Goal: Information Seeking & Learning: Learn about a topic

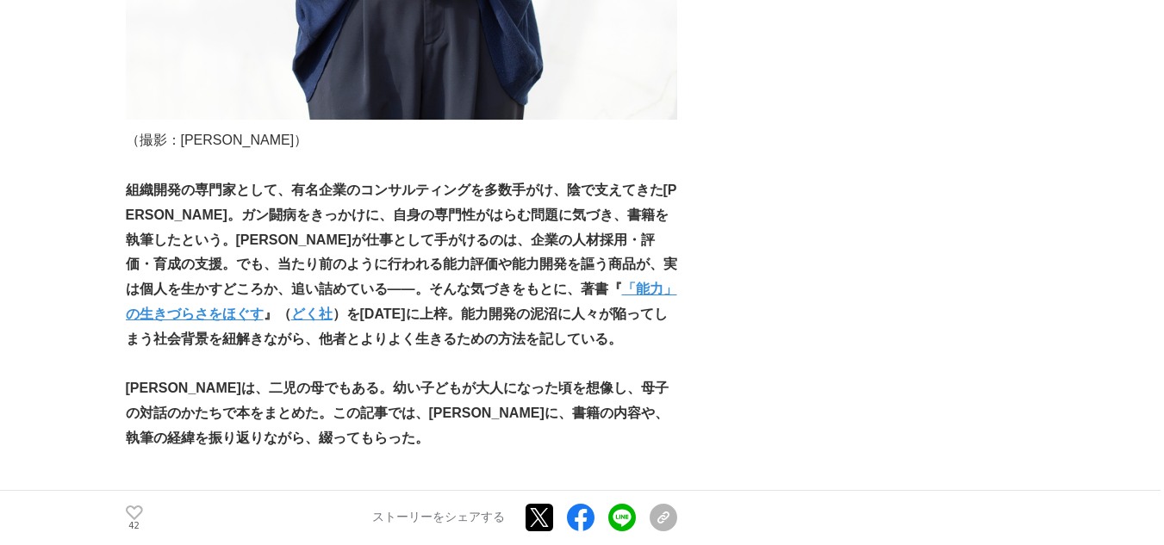
scroll to position [1120, 0]
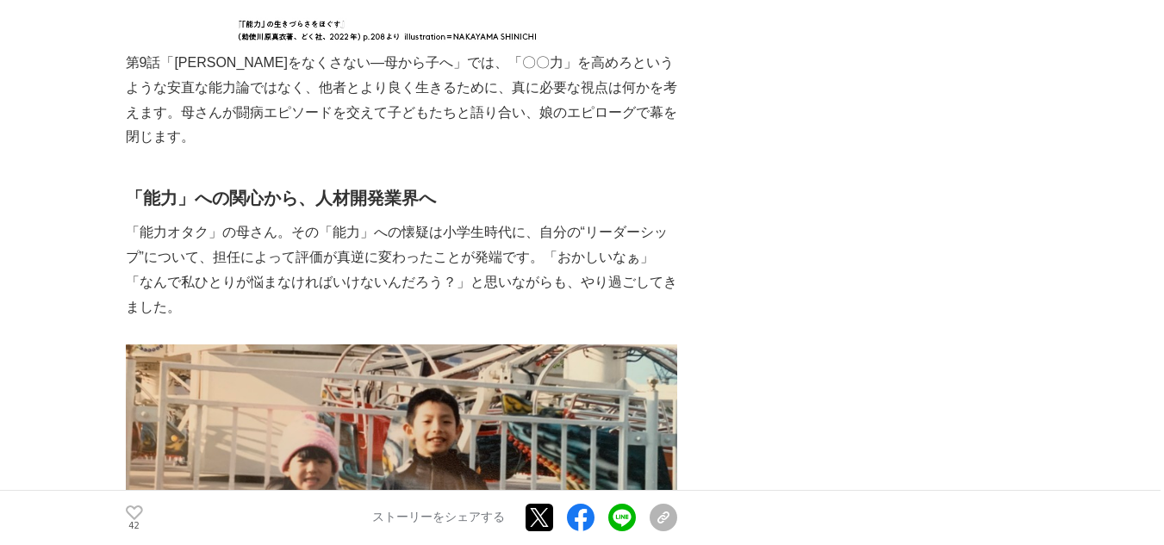
scroll to position [7321, 0]
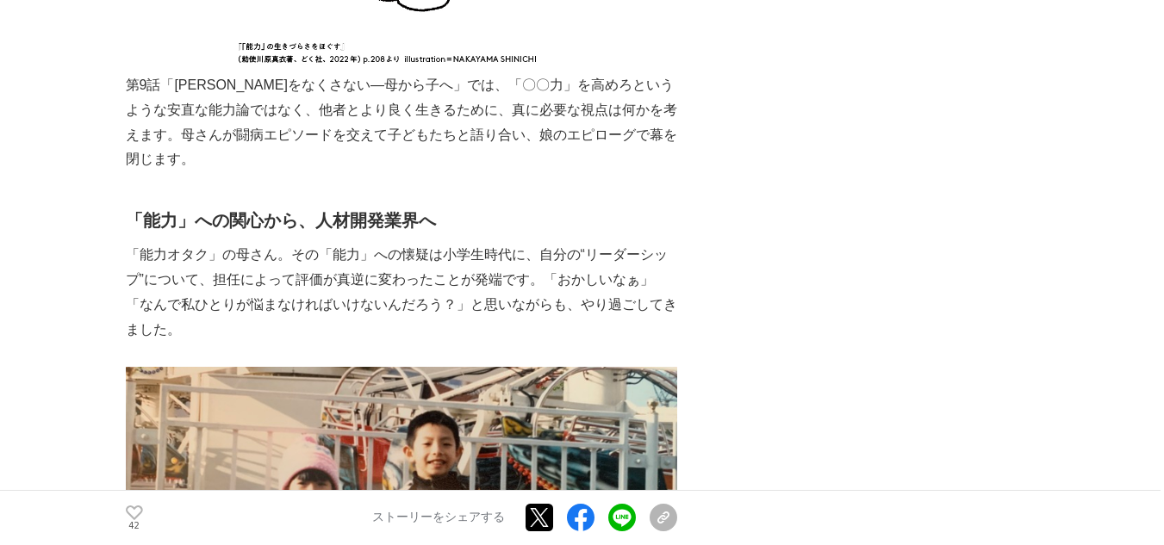
drag, startPoint x: 21, startPoint y: 71, endPoint x: 990, endPoint y: 153, distance: 973.2
click at [990, 153] on div "組織開発専門家・[PERSON_NAME]が、「能力社会」を自己批判する本を命がけで書いた理由 組織開発 #組織開発 #生きづらさ #能力開発 42 ▲" at bounding box center [582, 548] width 913 height 15528
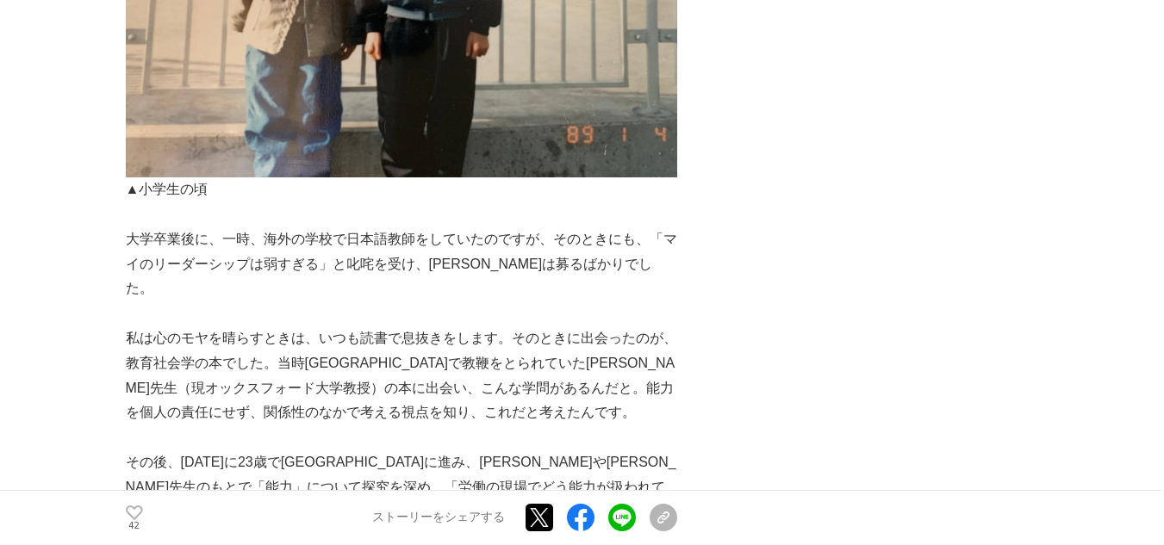
scroll to position [8010, 0]
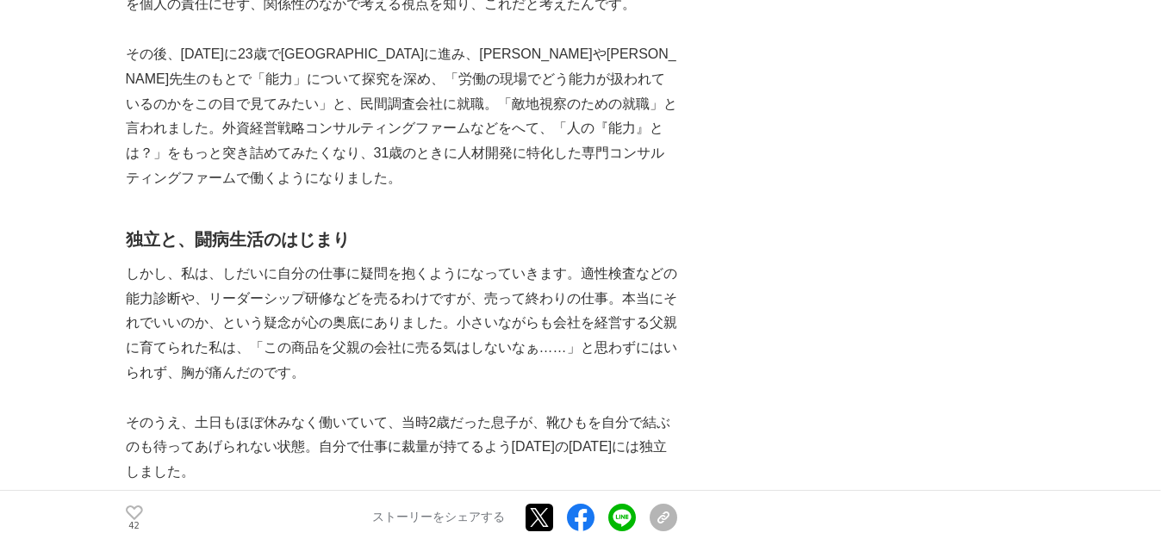
scroll to position [8354, 0]
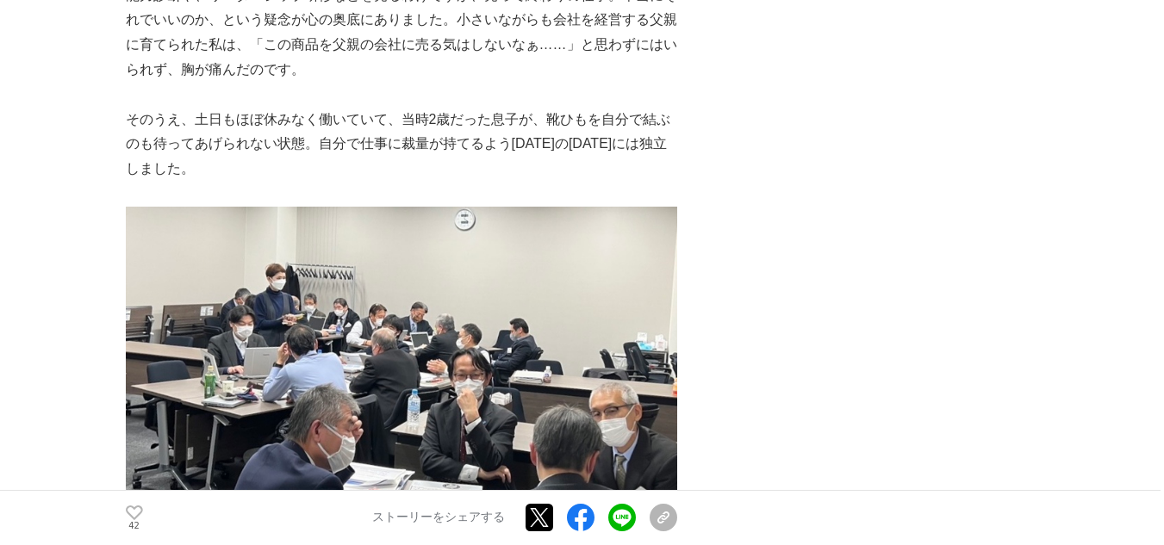
scroll to position [8785, 0]
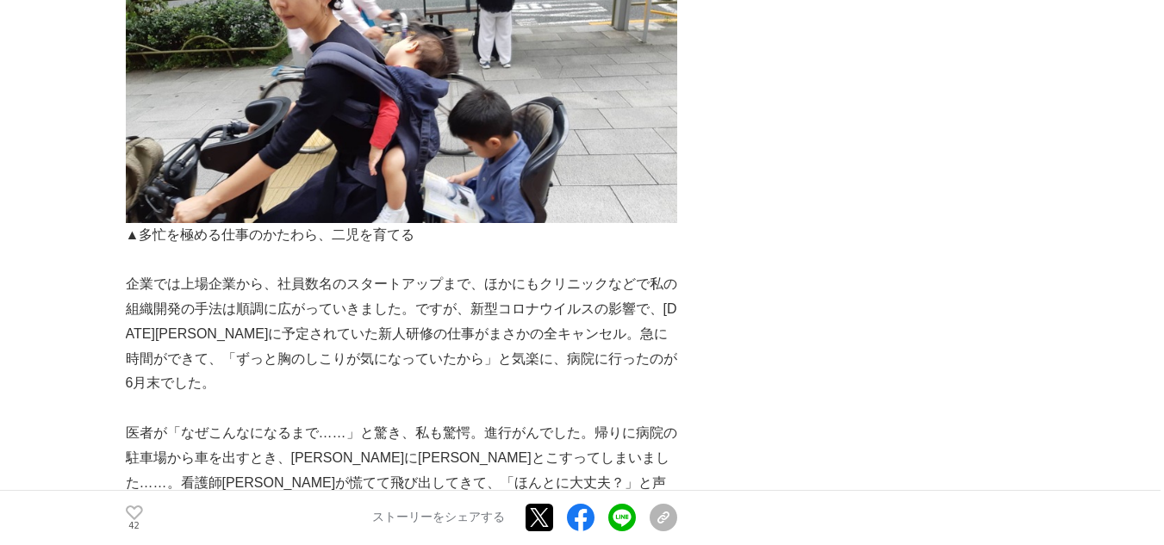
scroll to position [9560, 0]
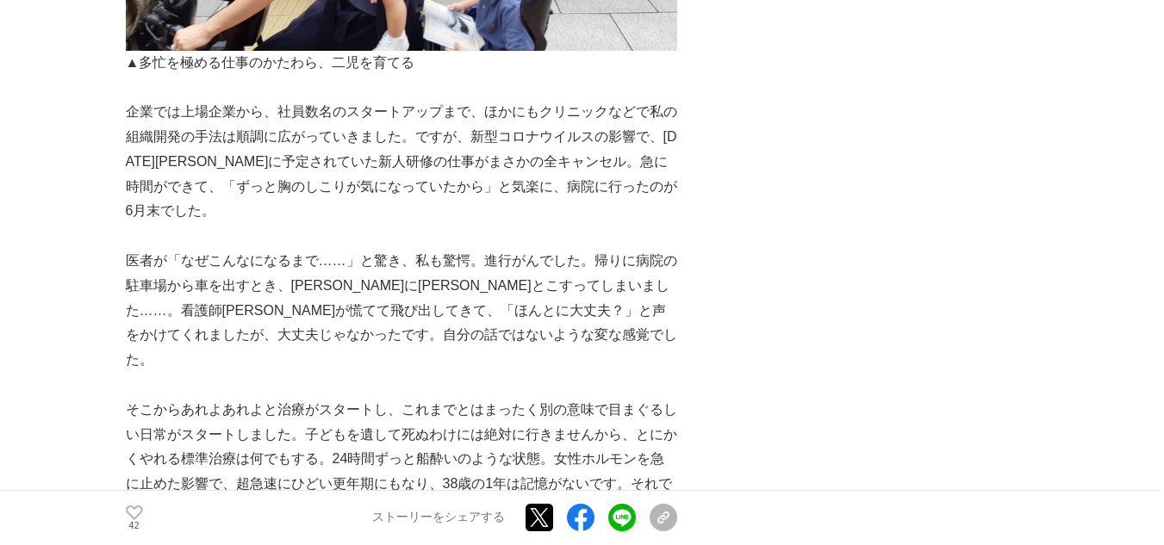
scroll to position [9732, 0]
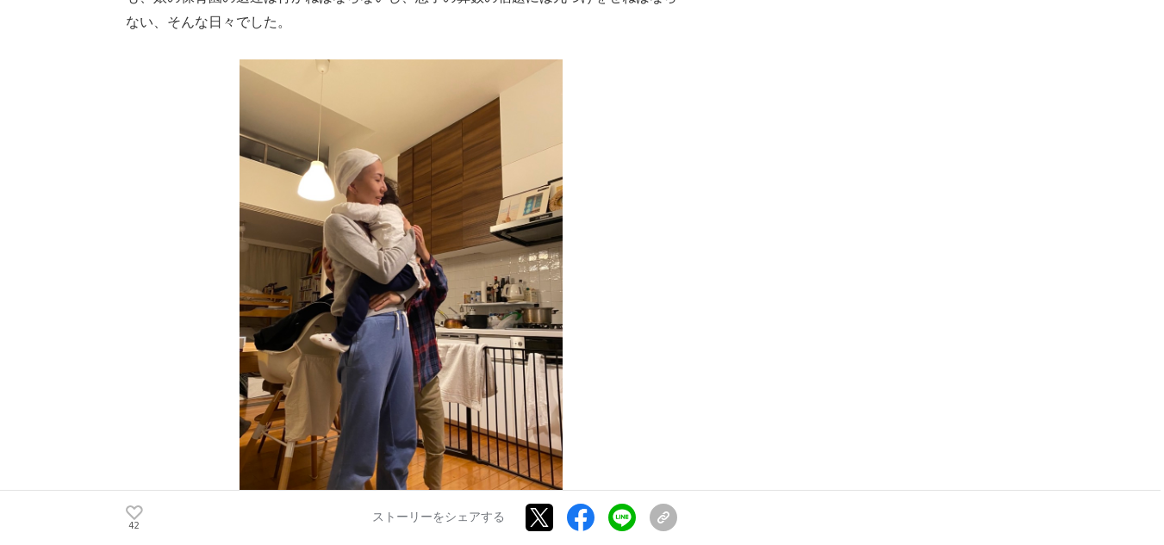
scroll to position [10163, 0]
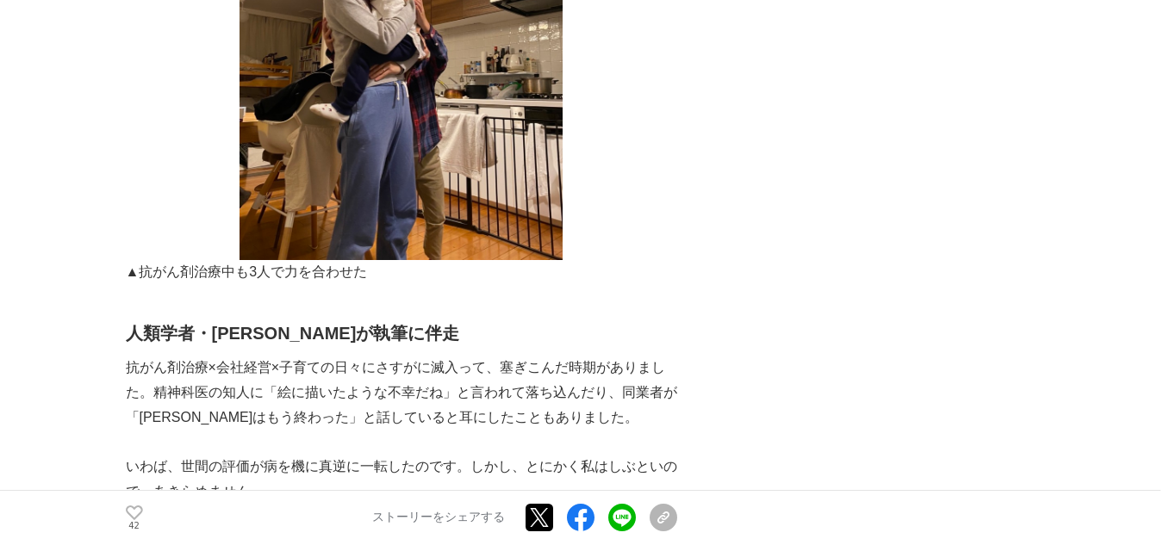
scroll to position [10421, 0]
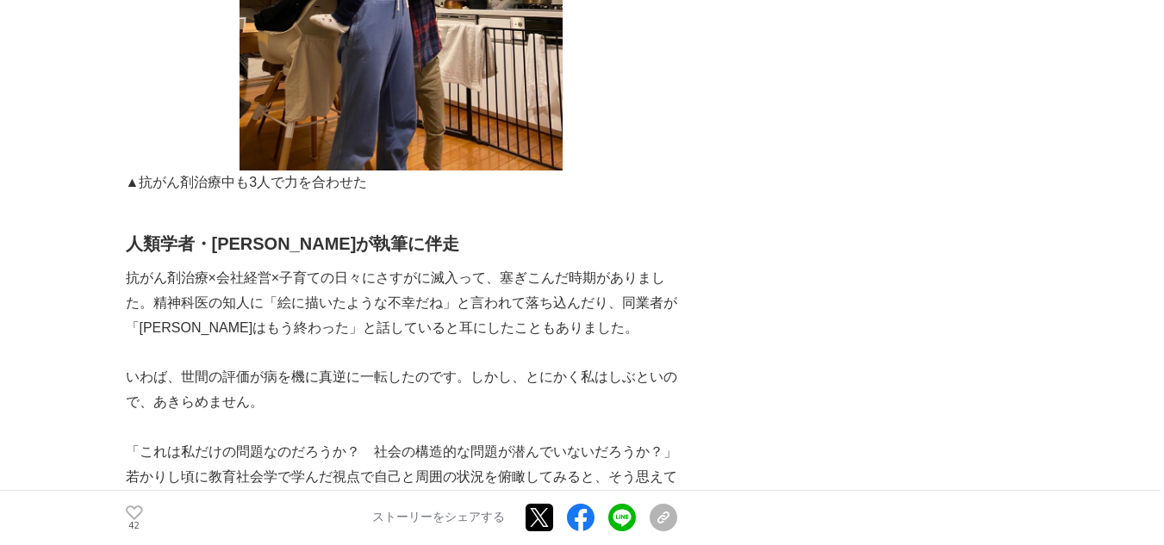
scroll to position [10507, 0]
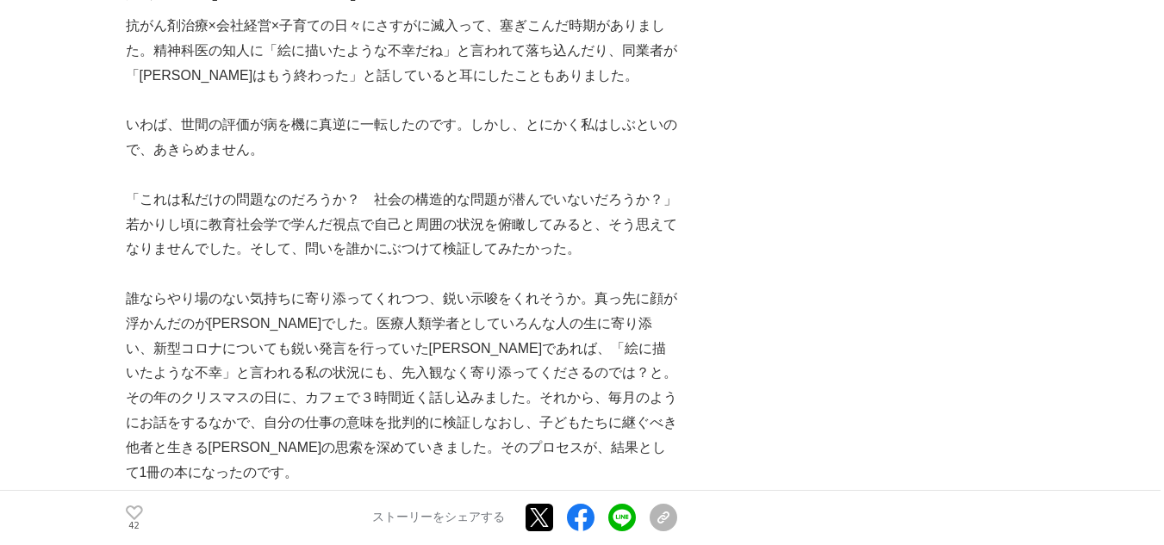
scroll to position [10766, 0]
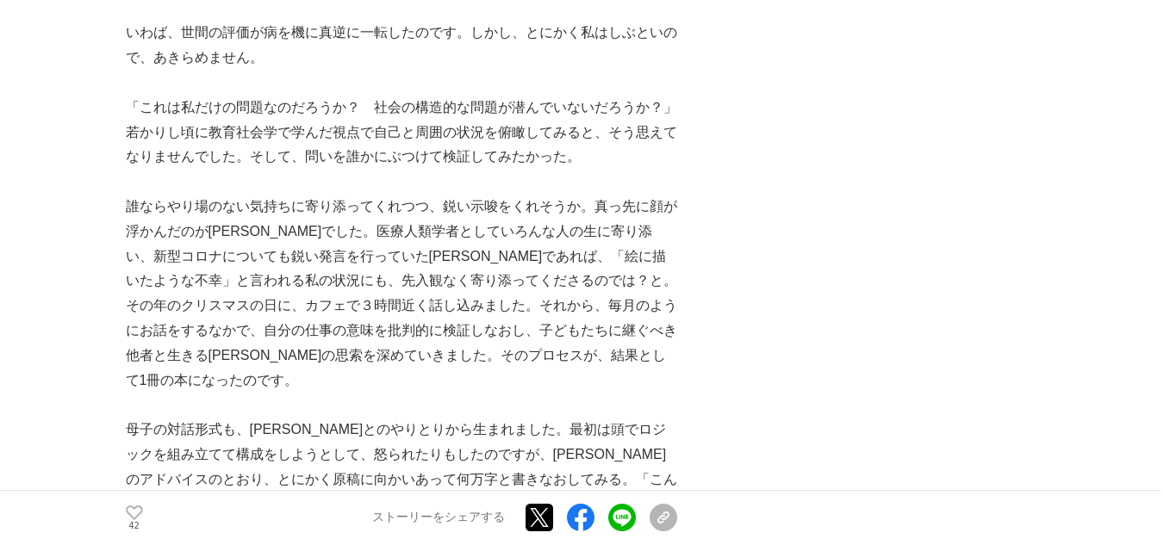
scroll to position [10852, 0]
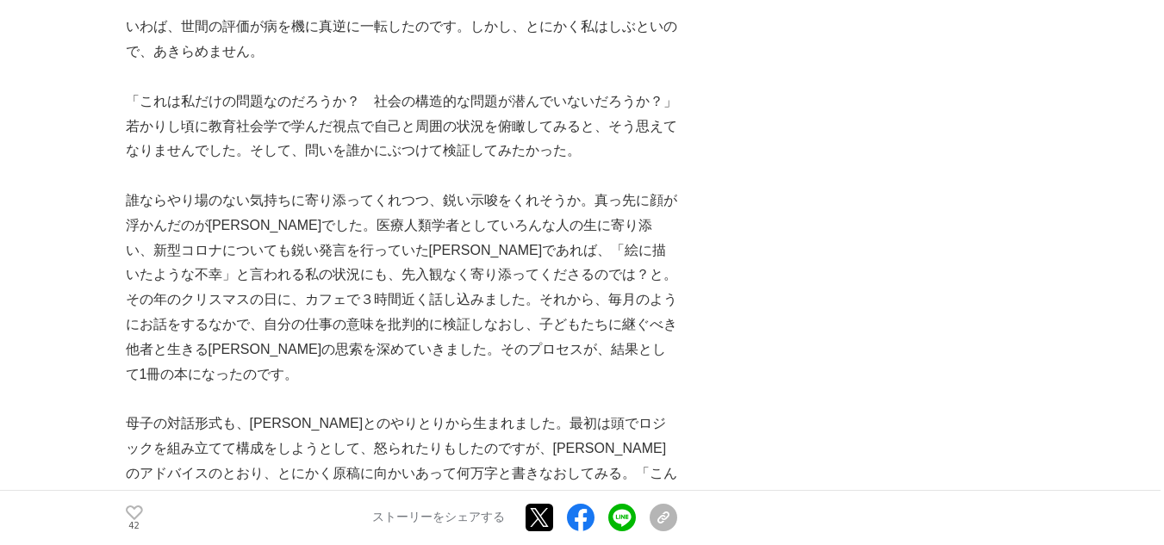
scroll to position [10766, 0]
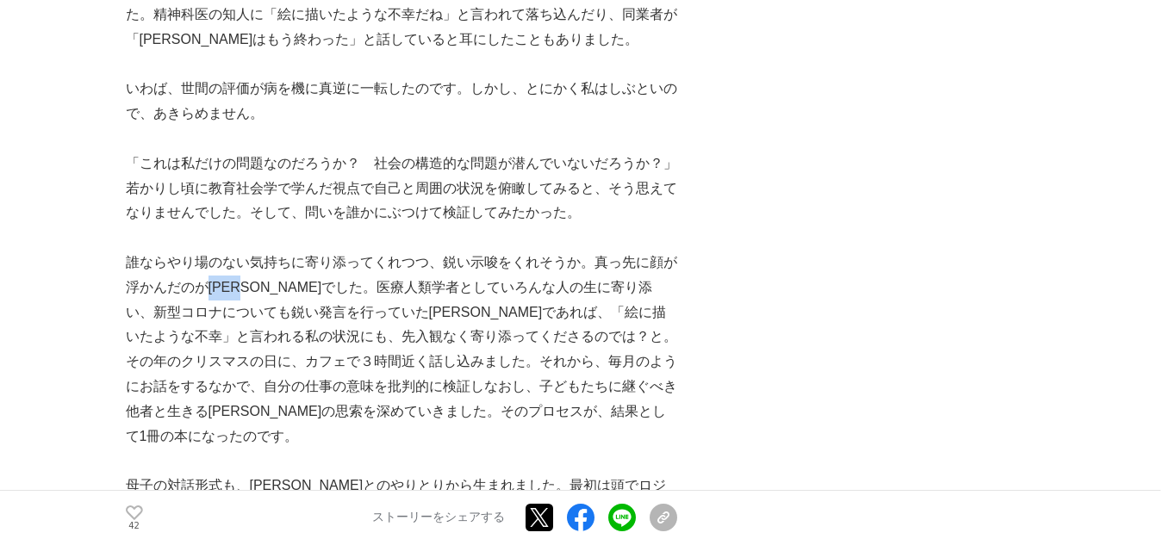
drag, startPoint x: 209, startPoint y: 162, endPoint x: 266, endPoint y: 170, distance: 57.4
click at [266, 251] on p "誰ならやり場のない気持ちに寄り添ってくれつつ、鋭い示唆をくれそうか。真っ先に顔が浮かんだのが[PERSON_NAME]でした。医療人類学者としていろんな人の生…" at bounding box center [401, 350] width 551 height 198
copy p "[PERSON_NAME]"
